Goal: Use online tool/utility: Utilize a website feature to perform a specific function

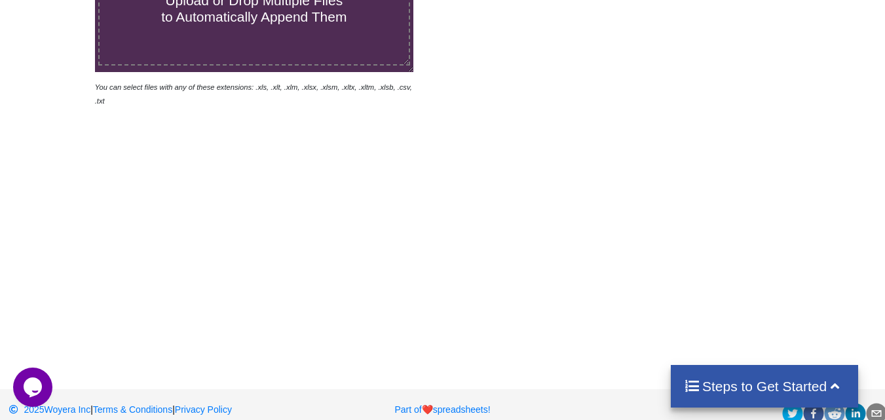
scroll to position [117, 0]
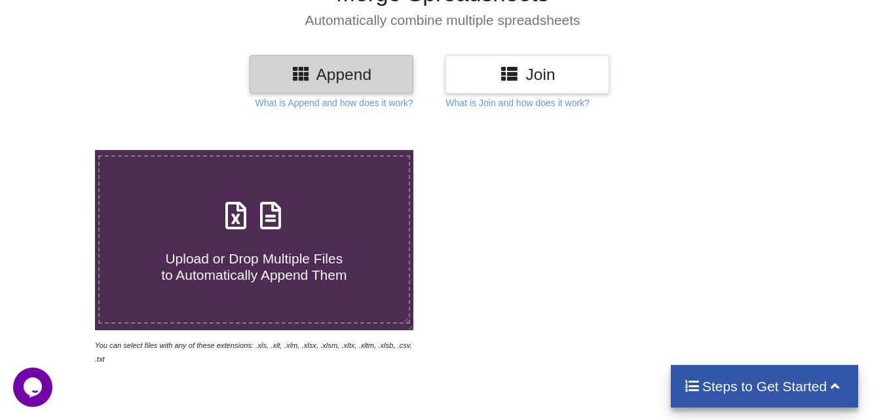
click at [262, 207] on icon at bounding box center [270, 209] width 33 height 28
click at [59, 150] on input "Upload or Drop Multiple Files to Automatically Append Them" at bounding box center [59, 150] width 0 height 0
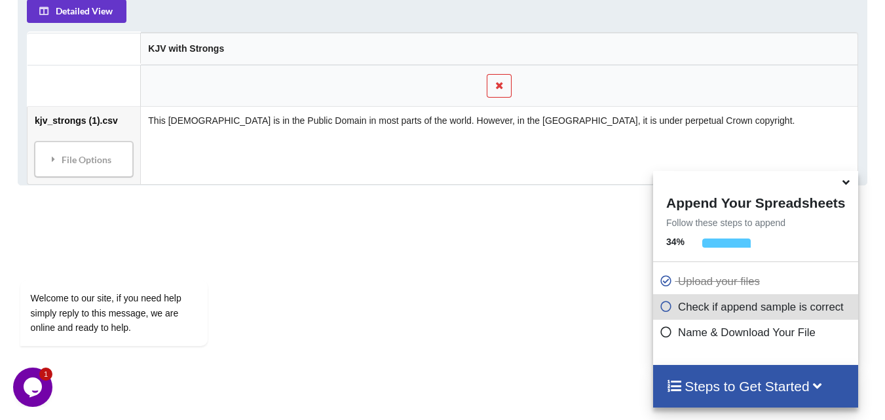
scroll to position [663, 0]
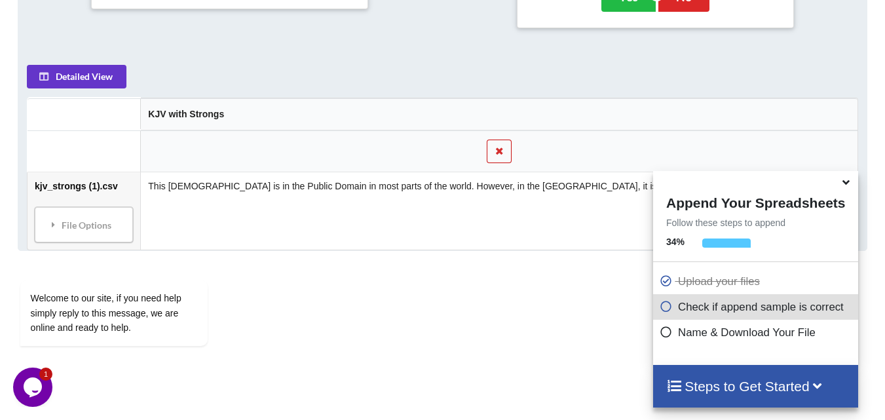
click at [506, 141] on button at bounding box center [500, 152] width 26 height 24
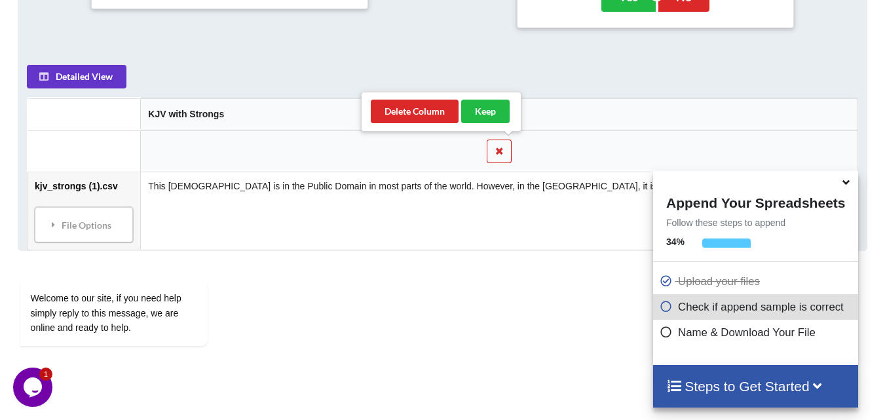
click at [505, 149] on icon at bounding box center [499, 151] width 11 height 8
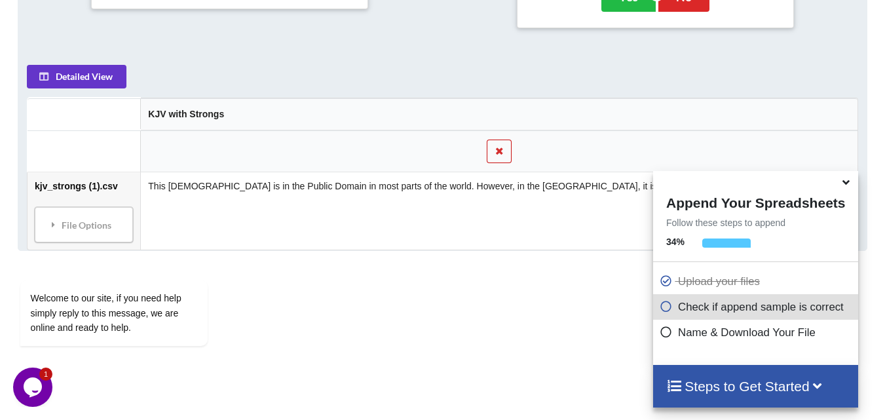
click at [505, 149] on icon at bounding box center [499, 151] width 11 height 8
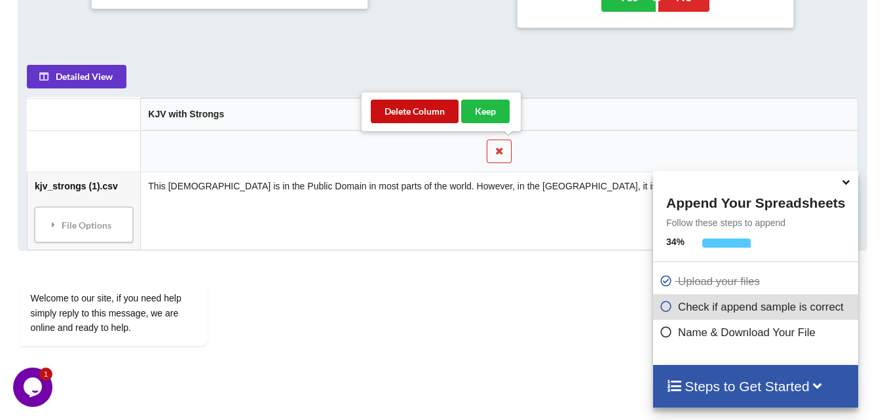
click at [424, 117] on button "Delete Column" at bounding box center [415, 112] width 88 height 24
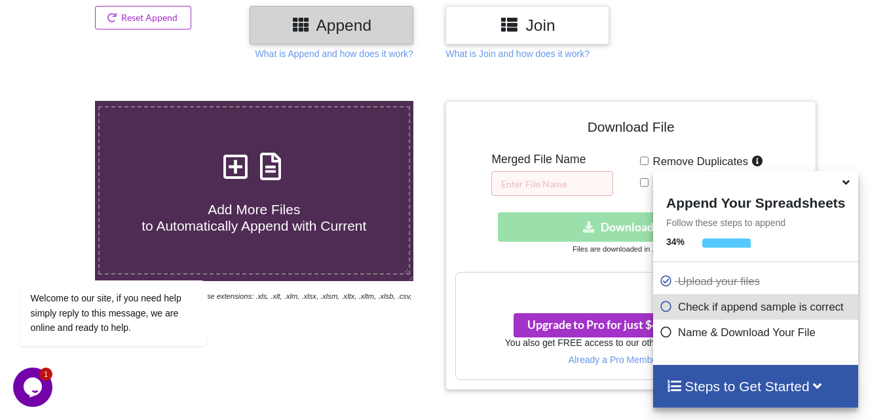
scroll to position [138, 0]
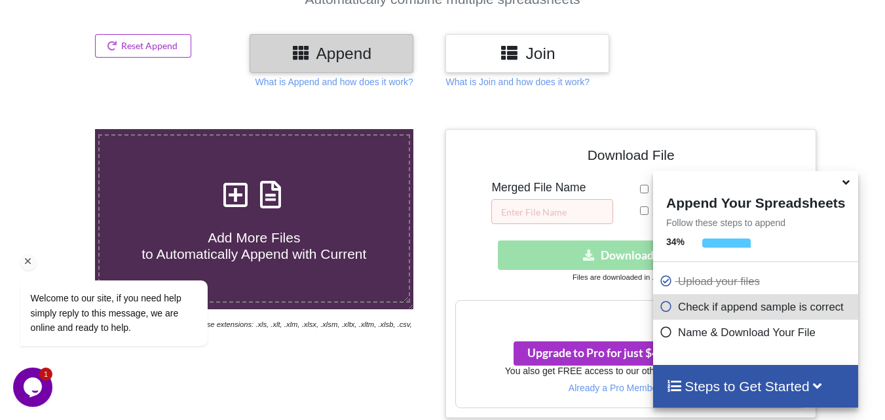
click at [225, 191] on div "Welcome to our site, if you need help simply reply to this message, we are onli…" at bounding box center [131, 258] width 236 height 199
click at [235, 190] on div "Welcome to our site, if you need help simply reply to this message, we are onli…" at bounding box center [131, 258] width 236 height 199
click at [236, 186] on div "Welcome to our site, if you need help simply reply to this message, we are onli…" at bounding box center [131, 258] width 236 height 199
click at [269, 193] on icon at bounding box center [270, 188] width 33 height 28
click at [59, 129] on input "Add More Files to Automatically Append with Current" at bounding box center [59, 129] width 0 height 0
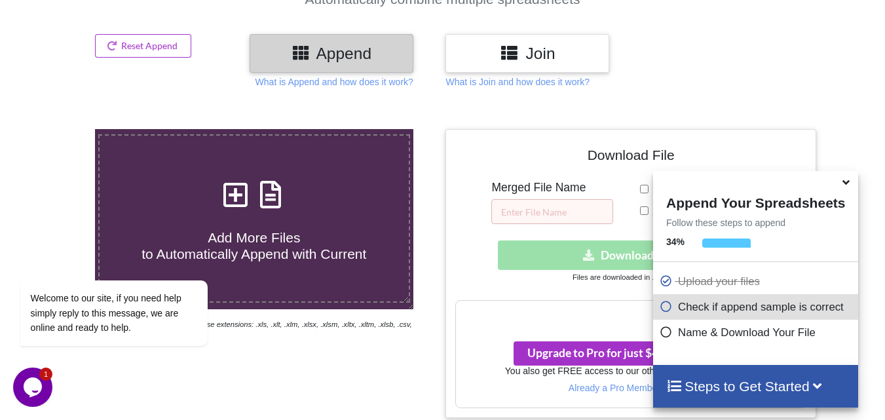
type input "C:\fakepath\Untitled spreadsheet.xlsx"
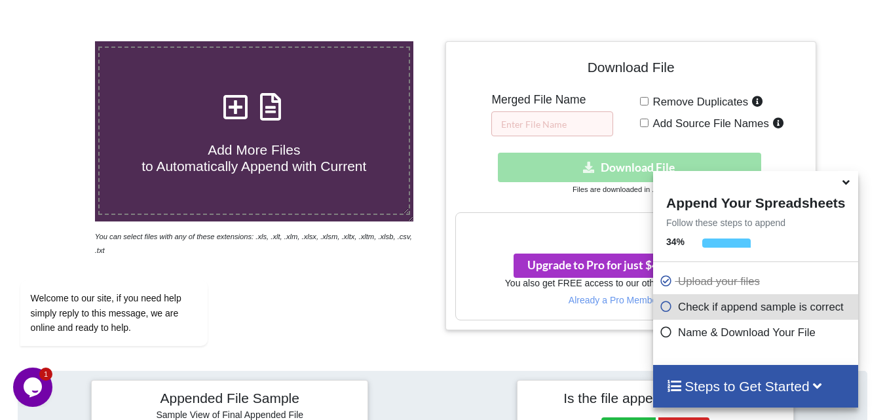
scroll to position [203, 0]
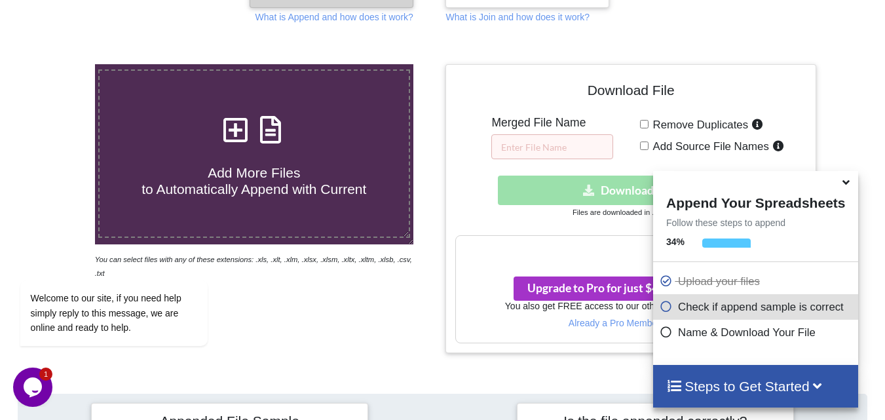
click at [235, 127] on icon at bounding box center [236, 123] width 33 height 28
click at [59, 64] on input "Add More Files to Automatically Append with Current" at bounding box center [59, 64] width 0 height 0
click at [238, 132] on icon at bounding box center [236, 123] width 33 height 28
click at [59, 64] on input "Add More Files to Automatically Append with Current" at bounding box center [59, 64] width 0 height 0
type input "C:\fakepath\Spanish.xlsx"
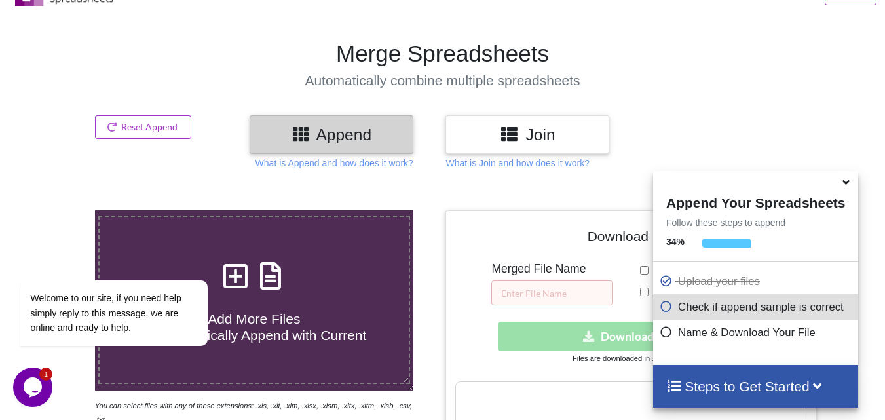
scroll to position [138, 0]
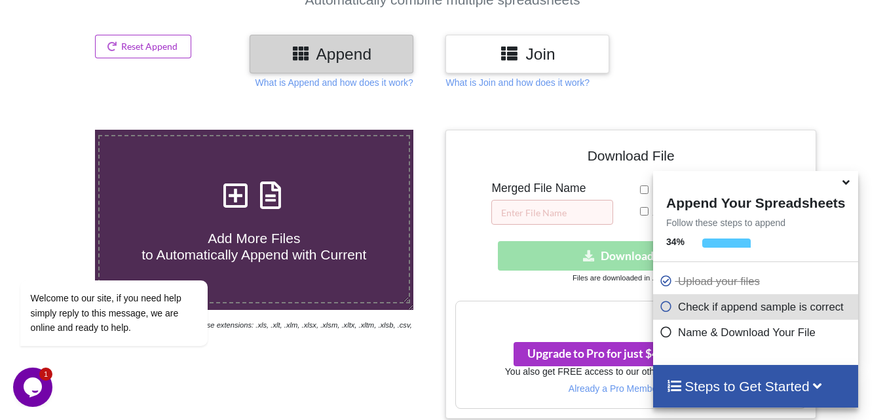
click at [446, 276] on div "Download File Merged File Name Remove Duplicates Add Source File Names Download…" at bounding box center [631, 274] width 370 height 289
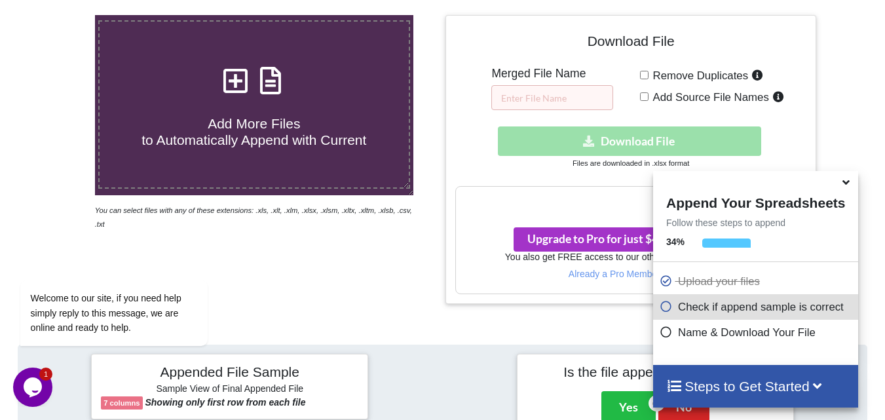
scroll to position [262, 0]
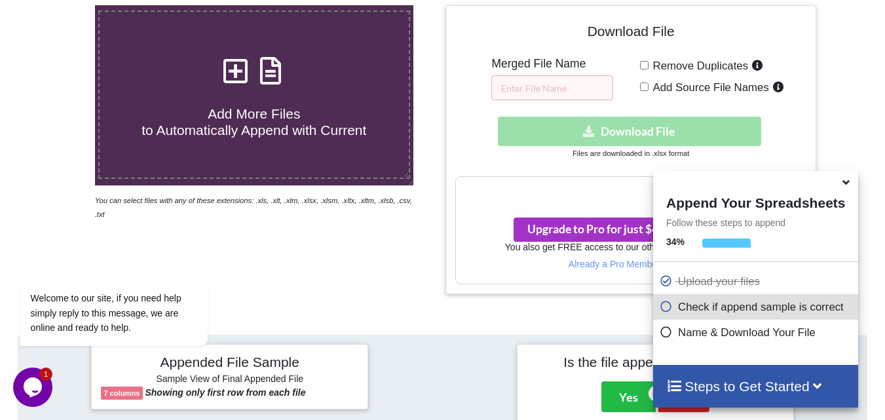
click at [650, 87] on span "Add Source File Names" at bounding box center [709, 87] width 121 height 12
click at [649, 87] on input "Add Source File Names" at bounding box center [644, 87] width 9 height 9
checkbox input "true"
click at [644, 64] on input "Remove Duplicates" at bounding box center [644, 65] width 9 height 9
checkbox input "true"
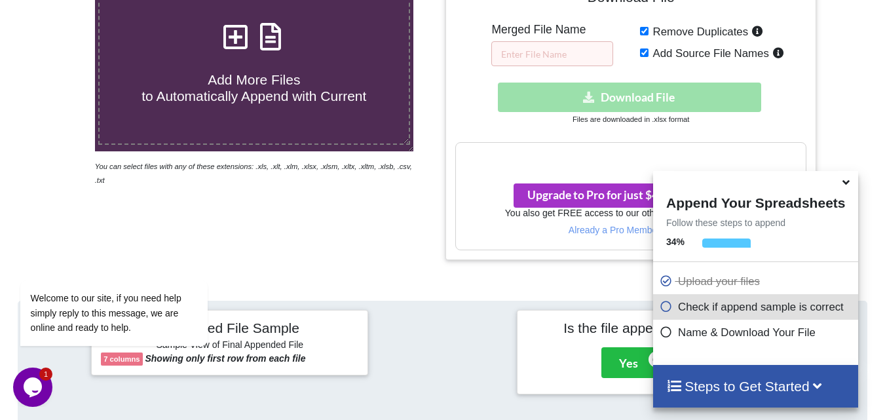
scroll to position [328, 0]
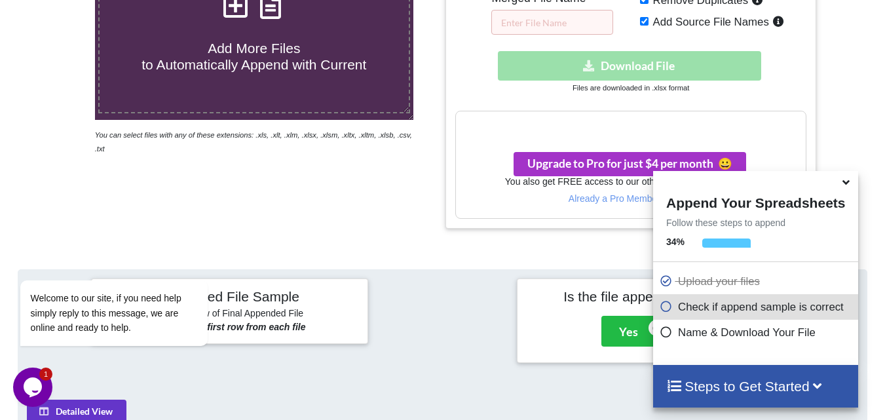
click at [560, 126] on h3 "Your files are more than 1 MB" at bounding box center [630, 125] width 349 height 14
click at [579, 130] on h3 "Your files are more than 1 MB" at bounding box center [630, 125] width 349 height 14
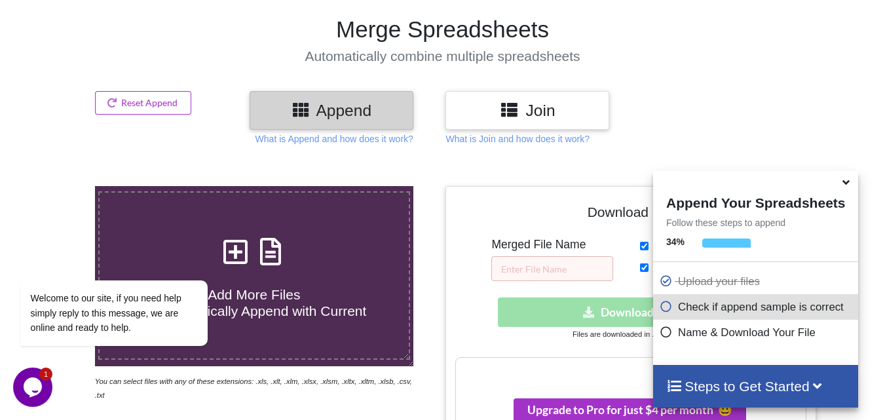
scroll to position [0, 0]
